Goal: Find specific page/section: Find specific page/section

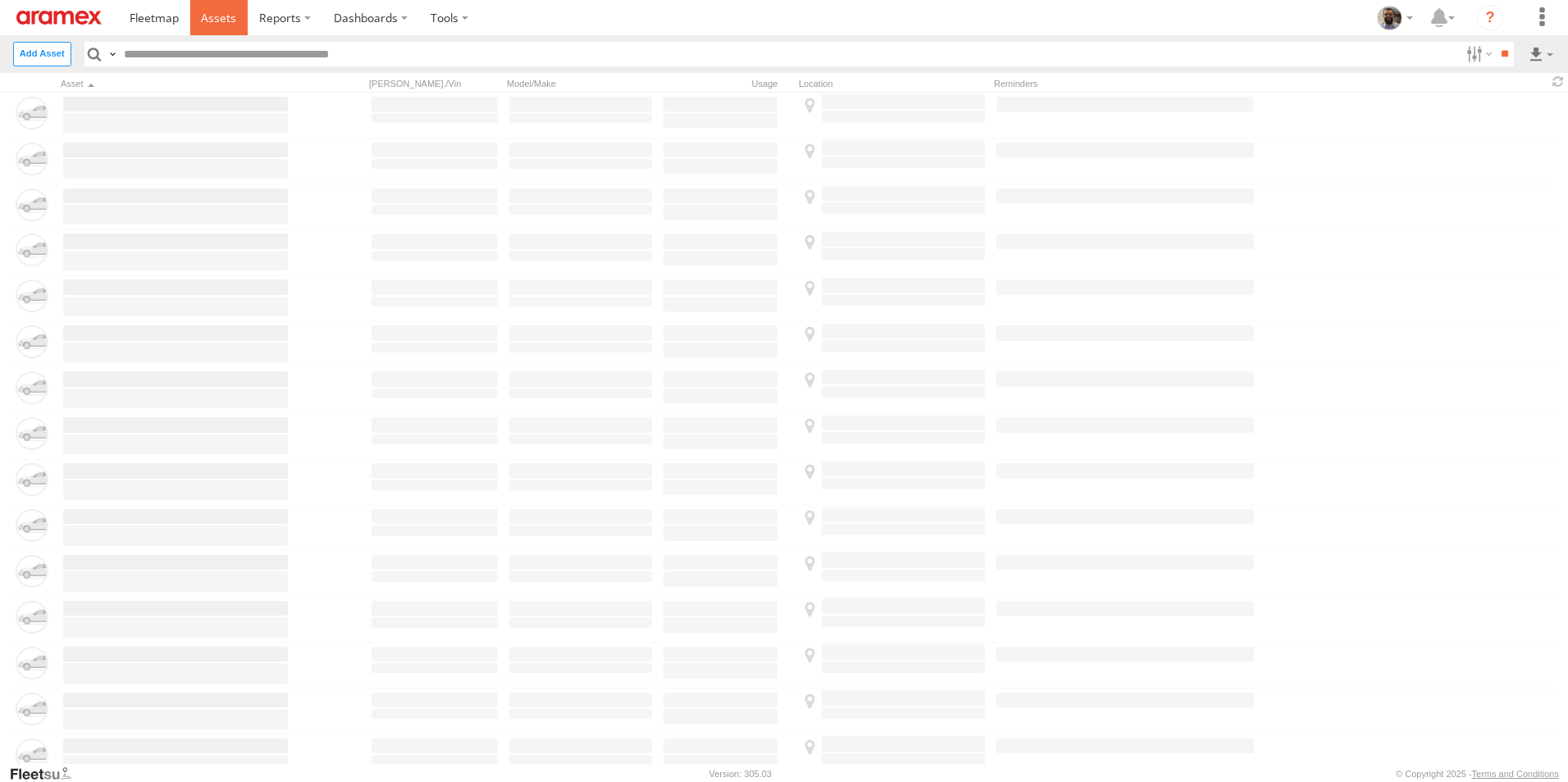
click at [221, 19] on span at bounding box center [218, 17] width 35 height 16
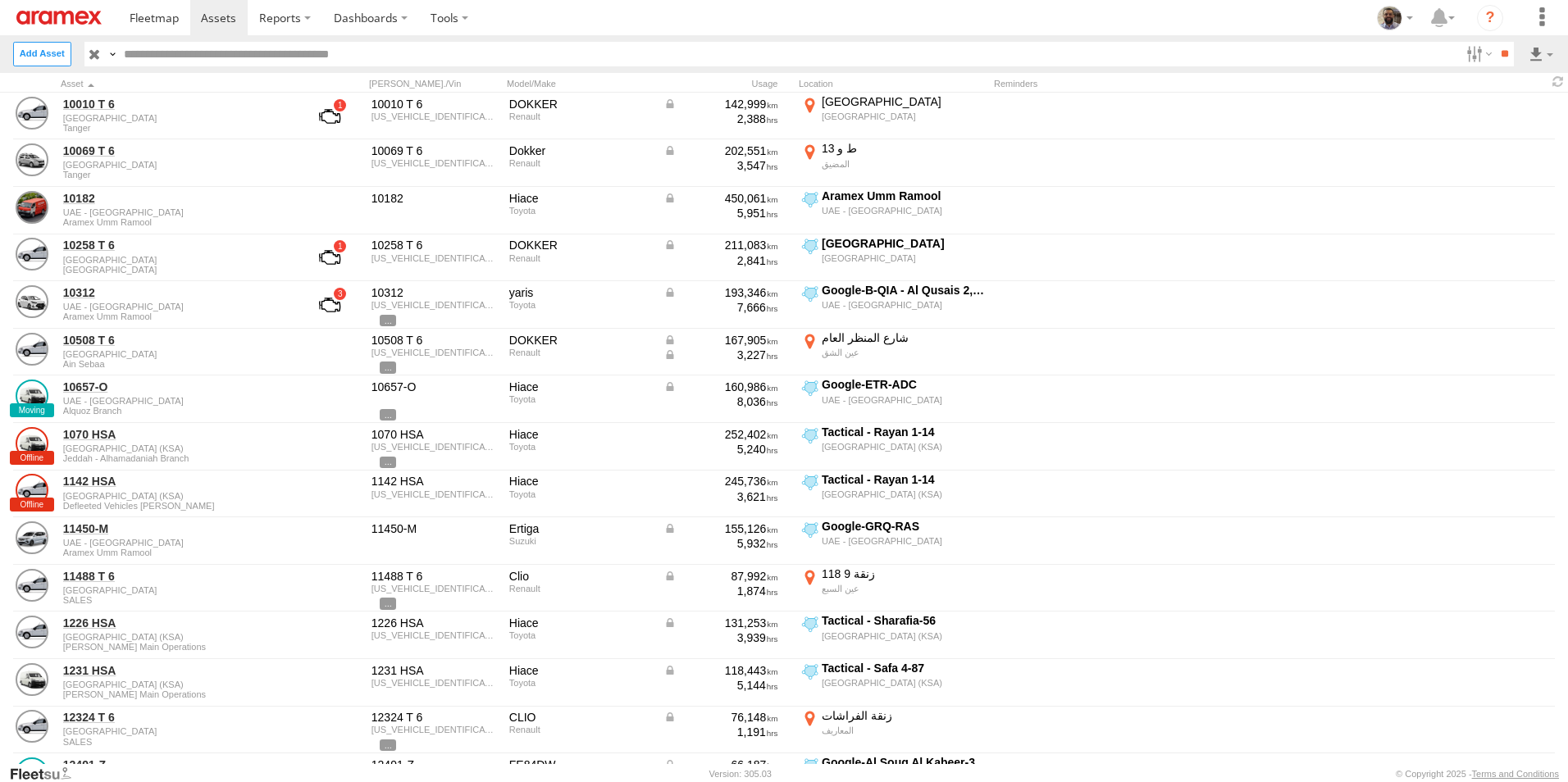
scroll to position [2086, 0]
click at [0, 0] on span "All Assets" at bounding box center [0, 0] width 0 height 0
click at [0, 0] on span "DXB" at bounding box center [0, 0] width 0 height 0
click at [0, 0] on span "Defleeted Vehicles AUH" at bounding box center [0, 0] width 0 height 0
click at [0, 0] on span "All Assets" at bounding box center [0, 0] width 0 height 0
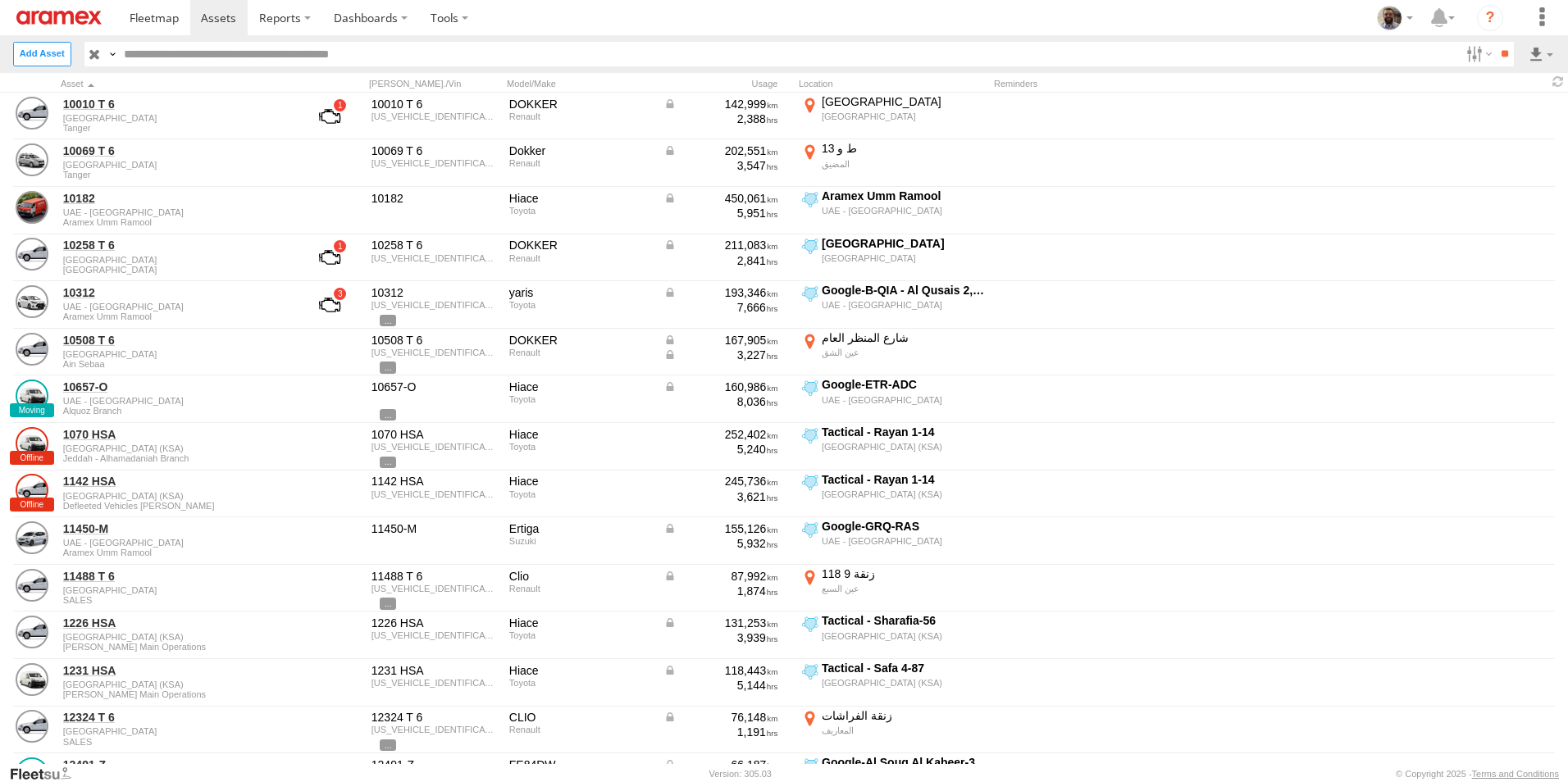
scroll to position [856, 0]
click at [0, 0] on span "All Assets" at bounding box center [0, 0] width 0 height 0
click at [0, 0] on div "[PERSON_NAME] - Jeddah" at bounding box center [0, 0] width 0 height 0
click at [0, 0] on span "[PERSON_NAME] - Jeddah" at bounding box center [0, 0] width 0 height 0
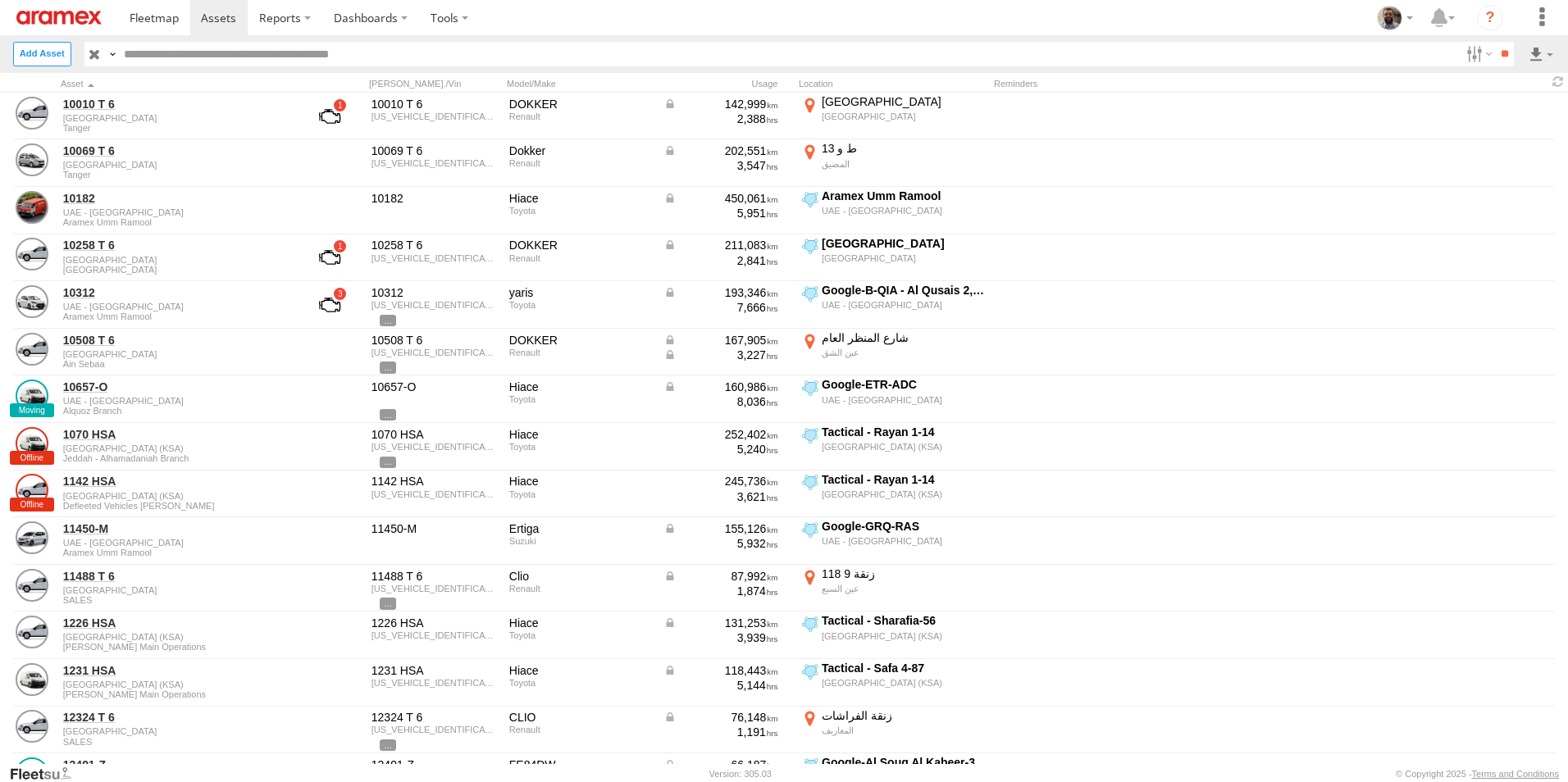
click at [0, 0] on span "RUH - [GEOGRAPHIC_DATA]" at bounding box center [0, 0] width 0 height 0
click at [259, 49] on input "text" at bounding box center [789, 53] width 1342 height 24
type input "*****"
click at [1495, 41] on input "**" at bounding box center [1505, 53] width 19 height 24
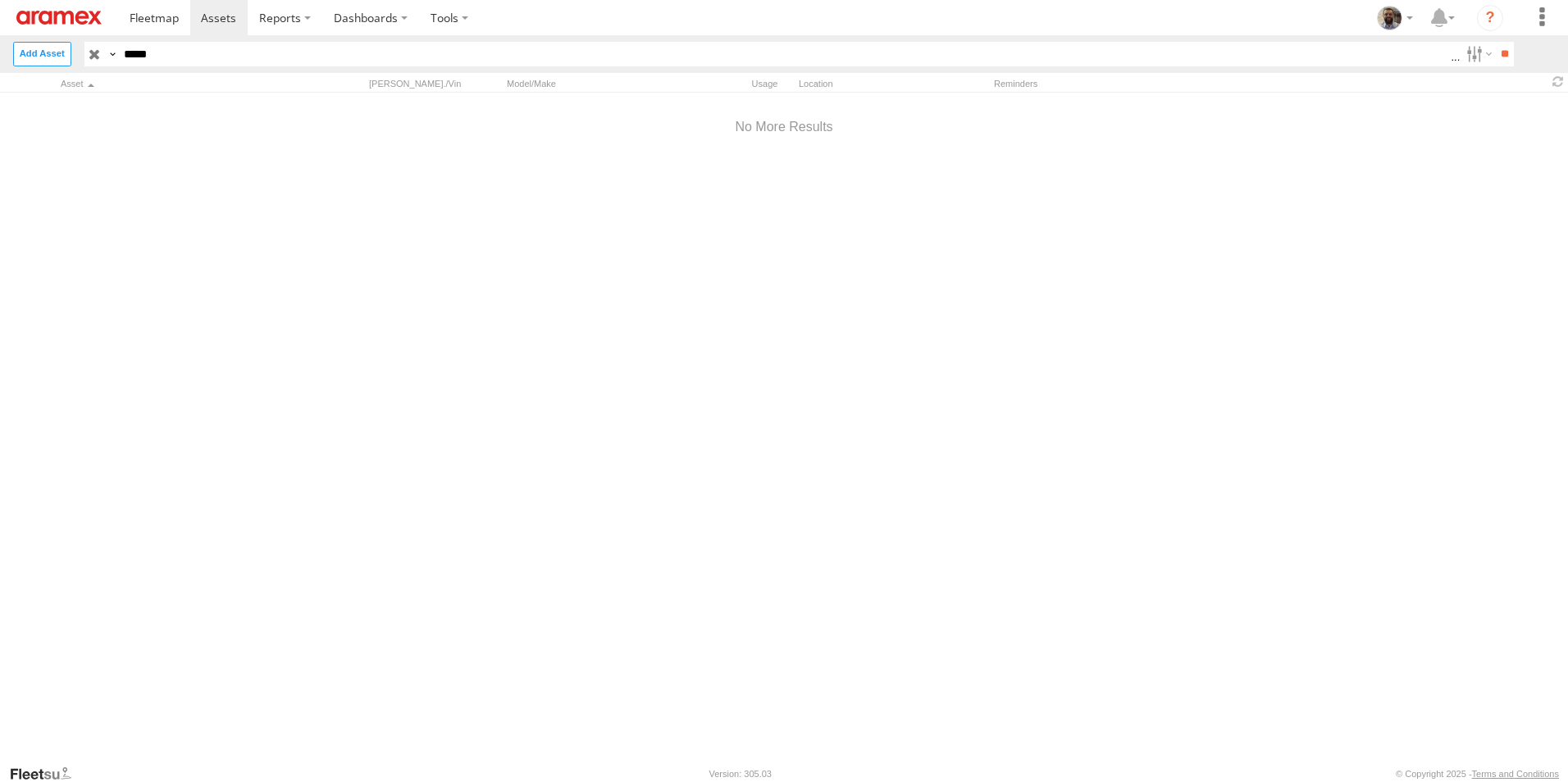
click at [0, 0] on span "DHA - Dharan" at bounding box center [0, 0] width 0 height 0
click at [0, 0] on span "All Assets" at bounding box center [0, 0] width 0 height 0
click at [1500, 47] on input "**" at bounding box center [1505, 53] width 19 height 24
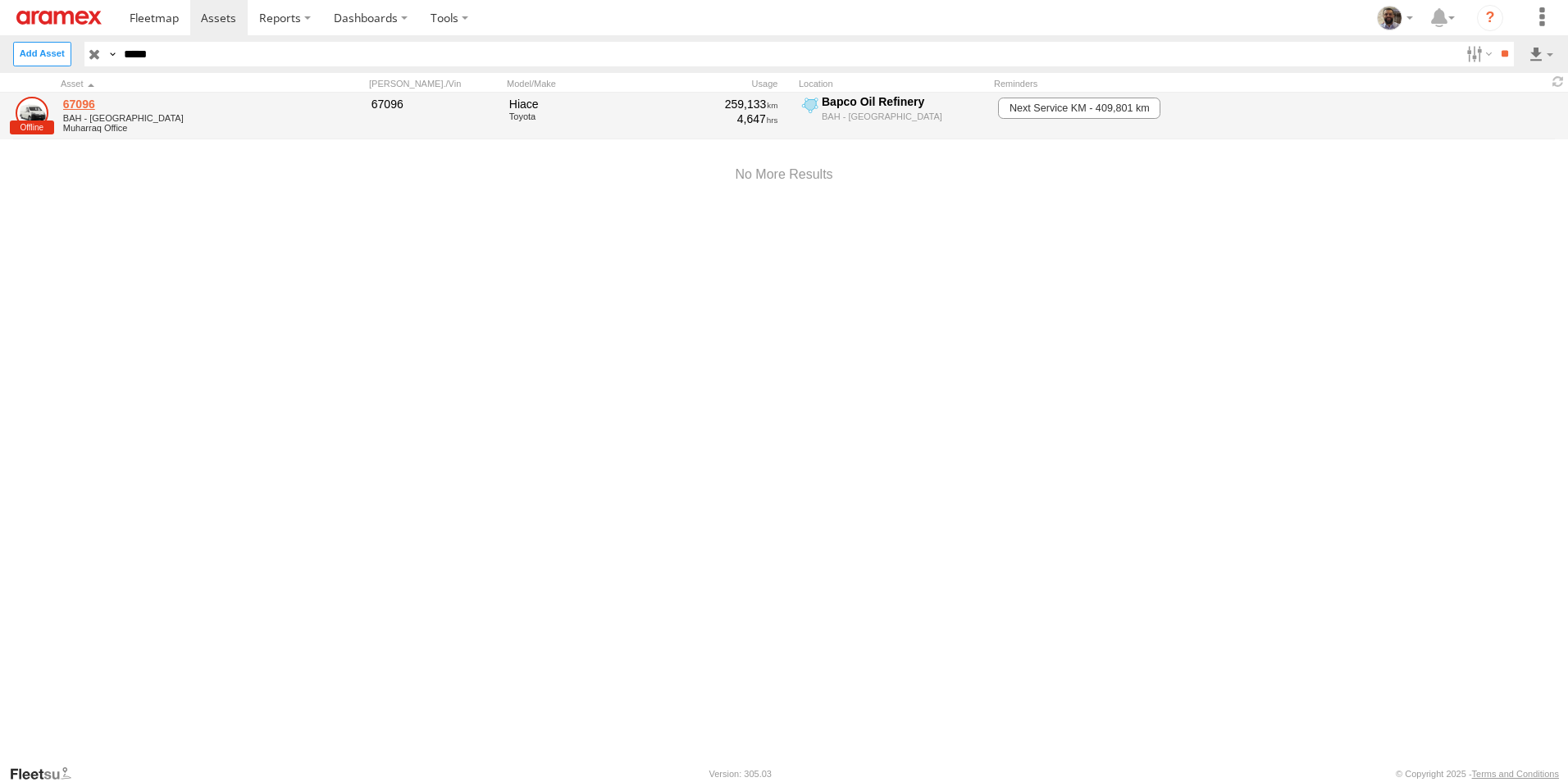
click at [66, 102] on link "67096" at bounding box center [176, 104] width 225 height 15
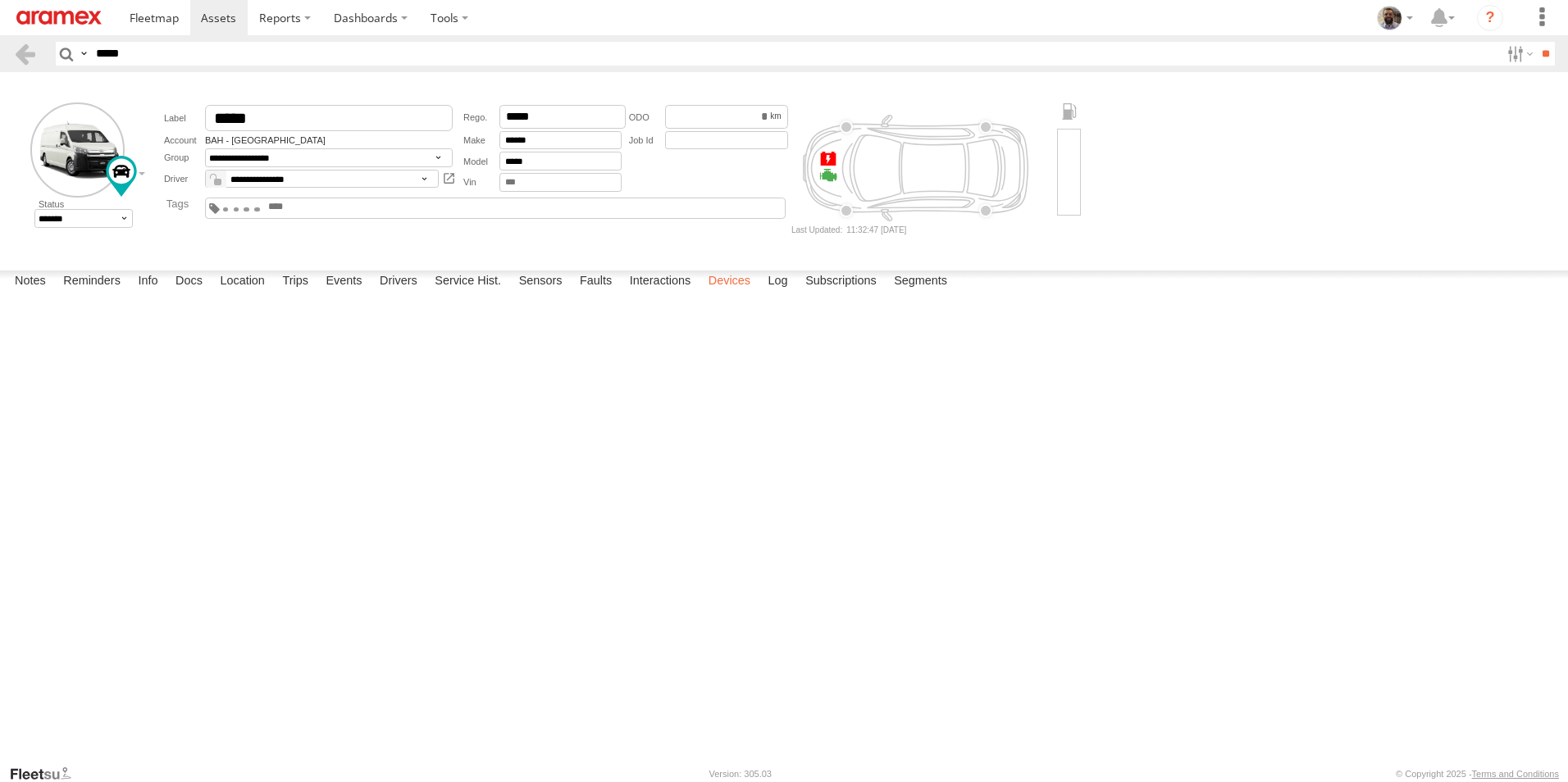
click at [721, 293] on label "Devices" at bounding box center [729, 282] width 58 height 23
